Goal: Task Accomplishment & Management: Use online tool/utility

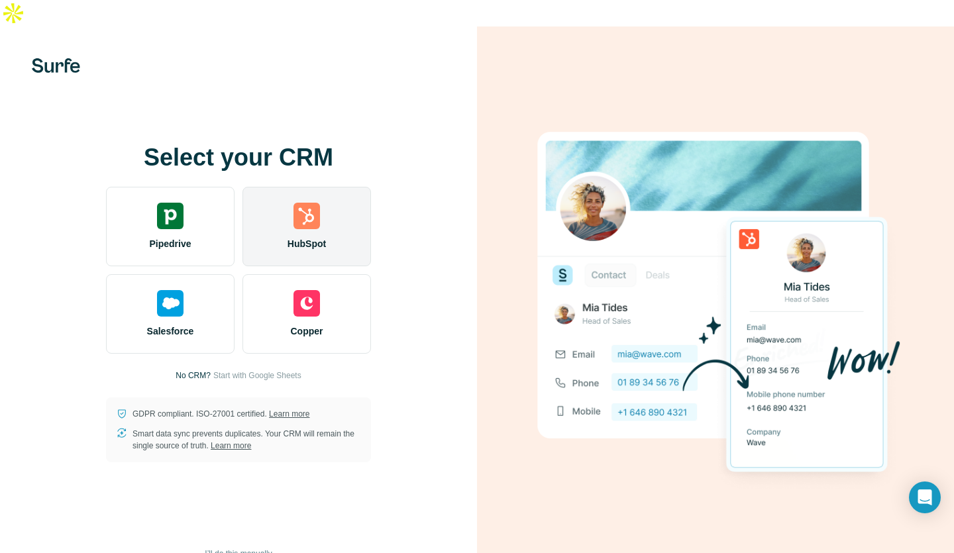
click at [295, 205] on div "HubSpot" at bounding box center [306, 226] width 128 height 79
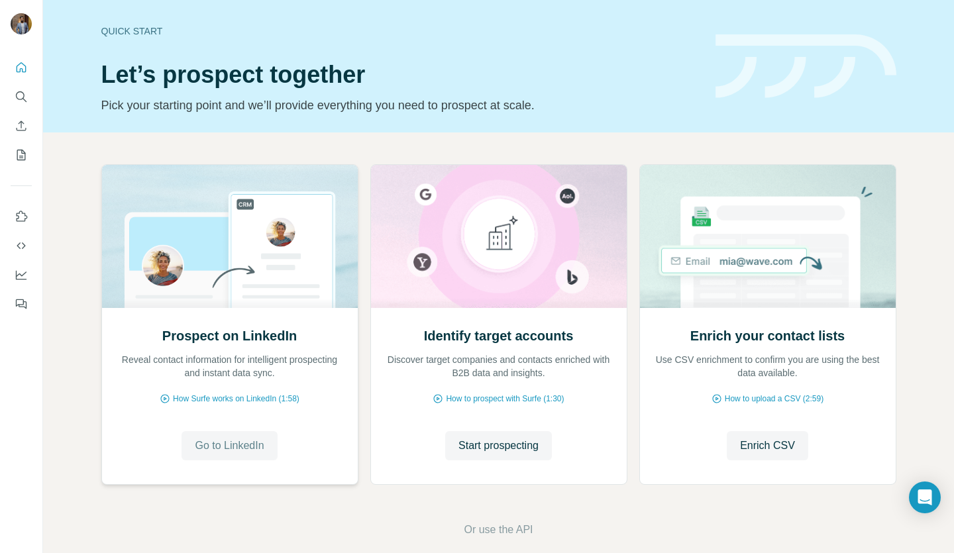
click at [220, 436] on button "Go to LinkedIn" at bounding box center [228, 445] width 95 height 29
